Goal: Download file/media

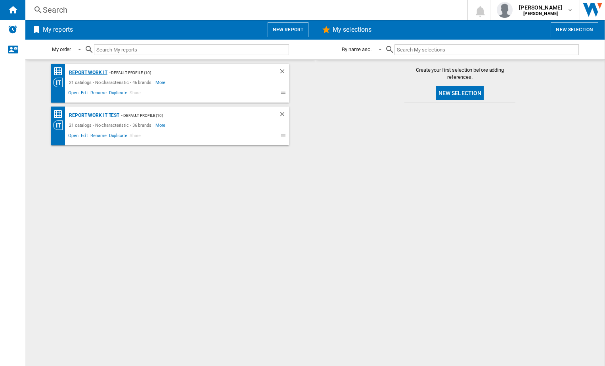
click at [99, 73] on div "Report Work it" at bounding box center [87, 73] width 40 height 10
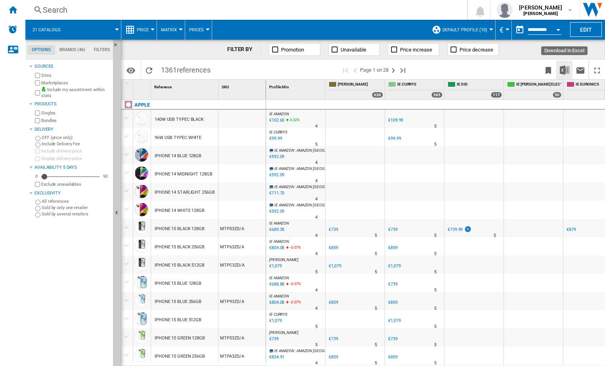
click at [565, 73] on img "Download in Excel" at bounding box center [565, 70] width 10 height 10
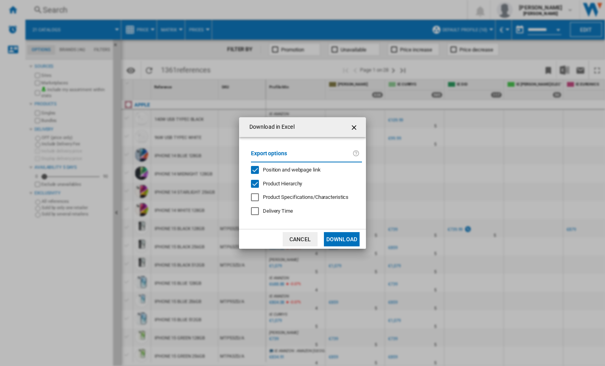
click at [353, 241] on button "Download" at bounding box center [342, 239] width 36 height 14
